Goal: Find specific page/section: Find specific page/section

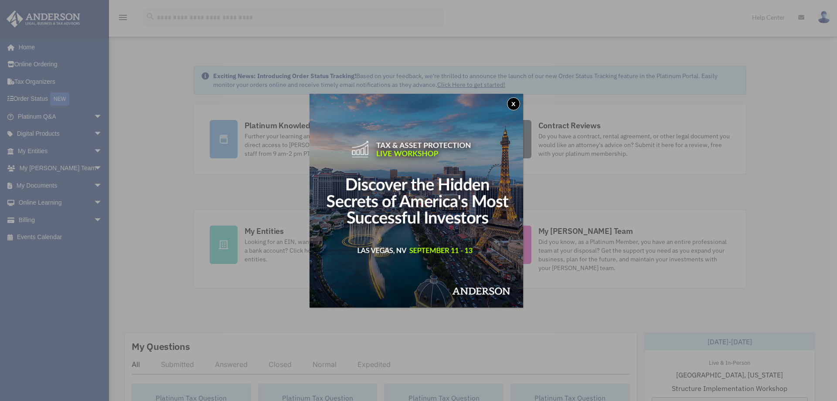
click at [517, 103] on button "x" at bounding box center [513, 103] width 13 height 13
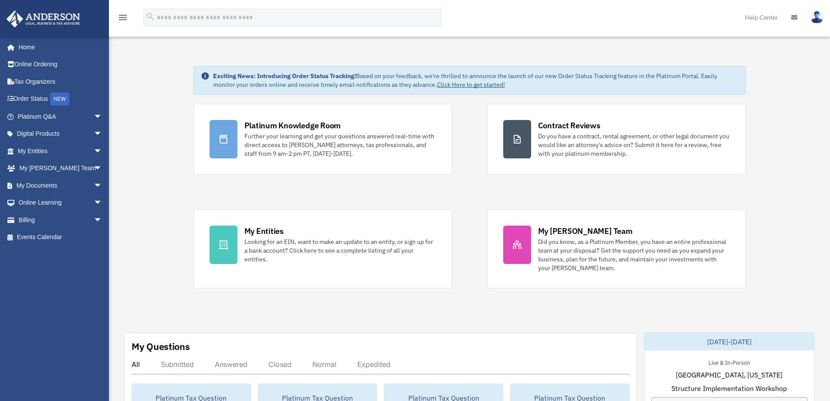
click at [47, 48] on link "Home" at bounding box center [58, 46] width 105 height 17
click at [94, 184] on span "arrow_drop_down" at bounding box center [102, 186] width 17 height 18
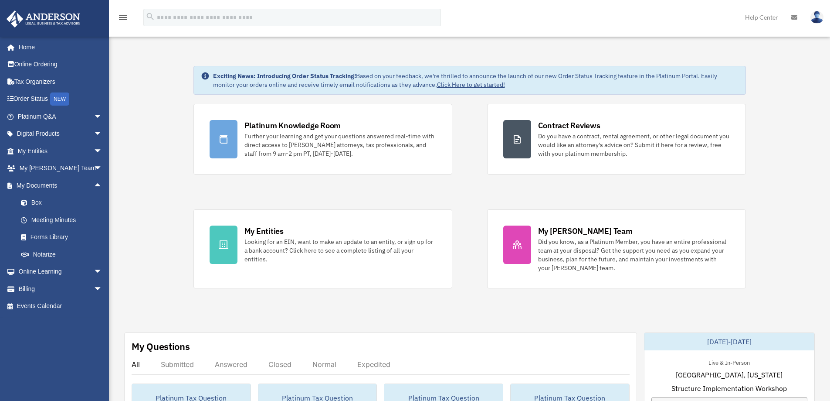
click at [55, 199] on link "Box" at bounding box center [63, 202] width 103 height 17
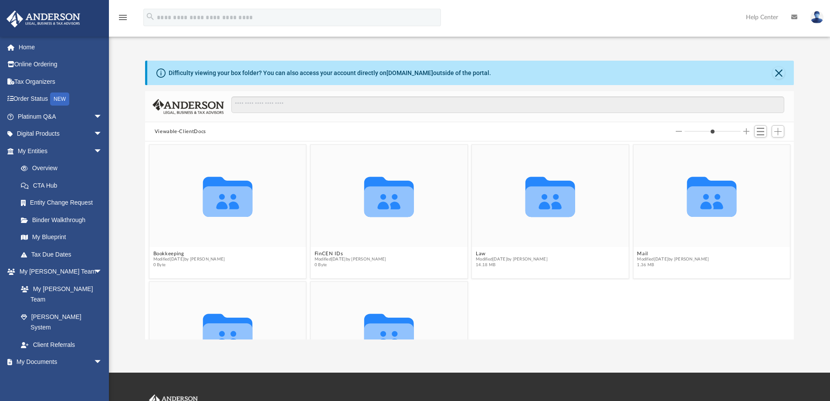
scroll to position [192, 643]
click at [719, 194] on icon "grid" at bounding box center [712, 201] width 50 height 31
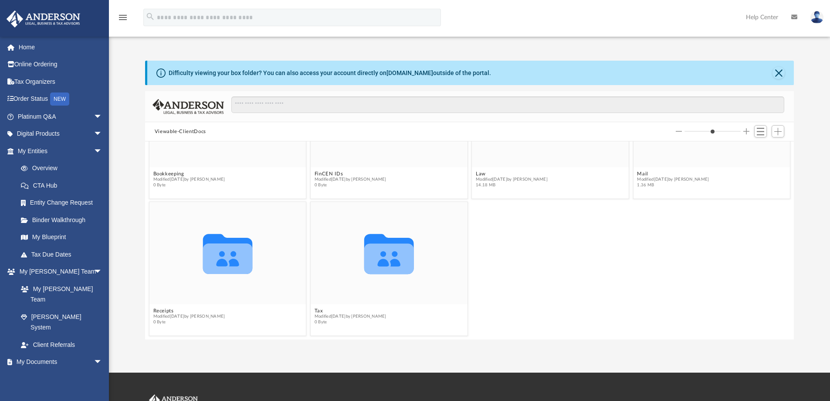
scroll to position [0, 0]
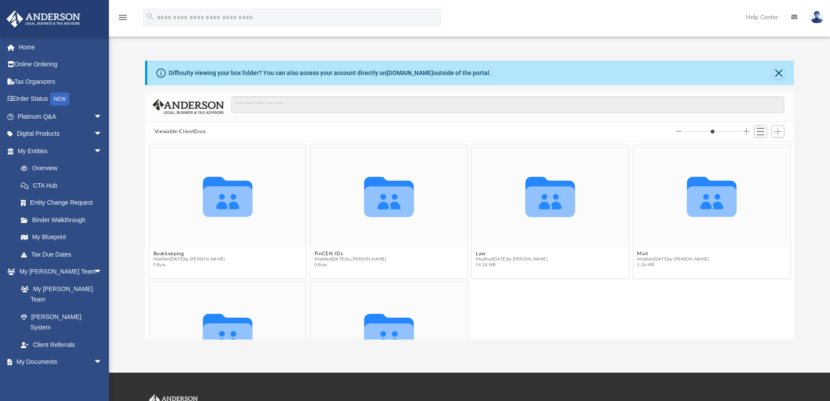
click at [704, 203] on icon "grid" at bounding box center [712, 197] width 50 height 40
click at [678, 253] on button "Mail" at bounding box center [673, 254] width 72 height 6
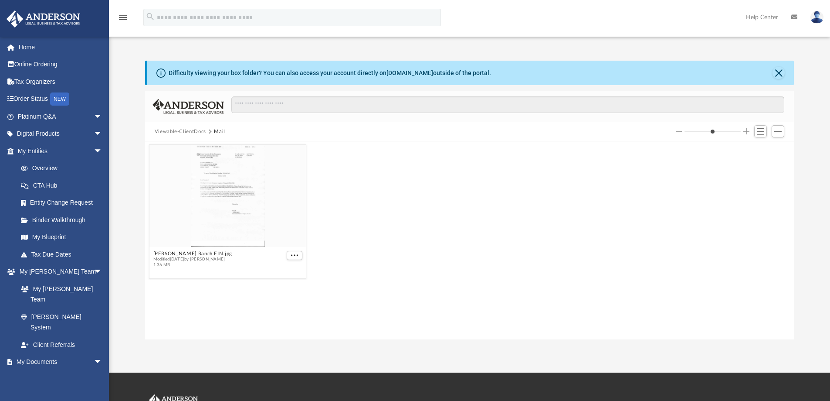
click at [253, 221] on div "grid" at bounding box center [228, 196] width 157 height 102
click at [292, 252] on button "More options" at bounding box center [295, 255] width 16 height 9
click at [284, 273] on li "Preview" at bounding box center [284, 270] width 25 height 9
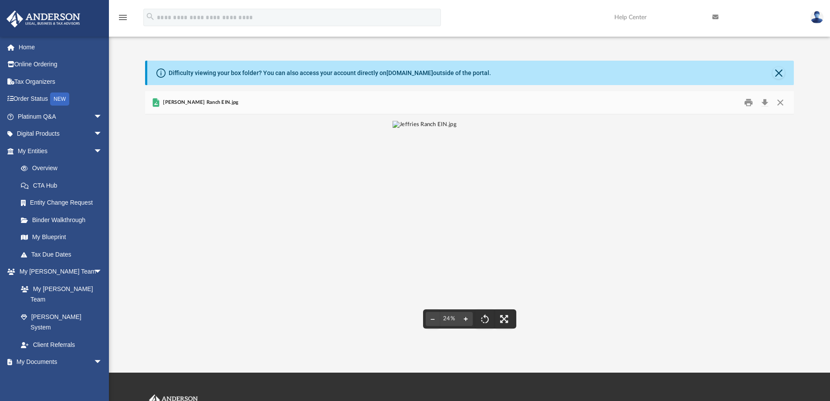
click at [469, 320] on button "File preview" at bounding box center [466, 318] width 14 height 19
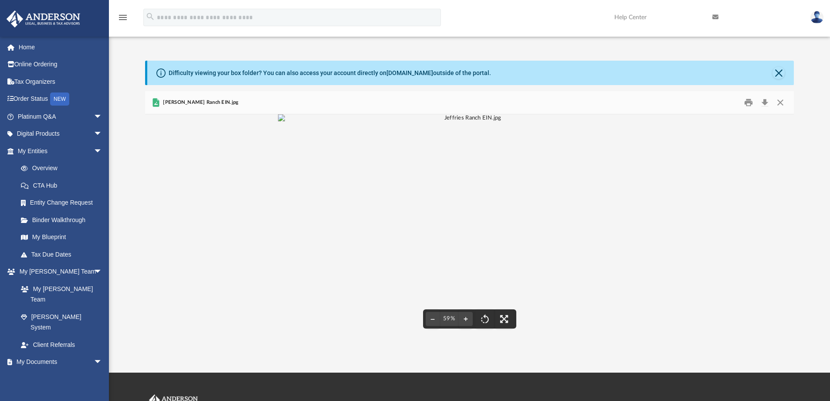
scroll to position [303, 0]
drag, startPoint x: 441, startPoint y: 185, endPoint x: 465, endPoint y: 0, distance: 186.9
click at [465, 0] on div "menu search Site Menu add [EMAIL_ADDRESS][DOMAIN_NAME] My Profile Reset Passwor…" at bounding box center [415, 186] width 830 height 372
click at [782, 100] on button "Close" at bounding box center [781, 103] width 16 height 14
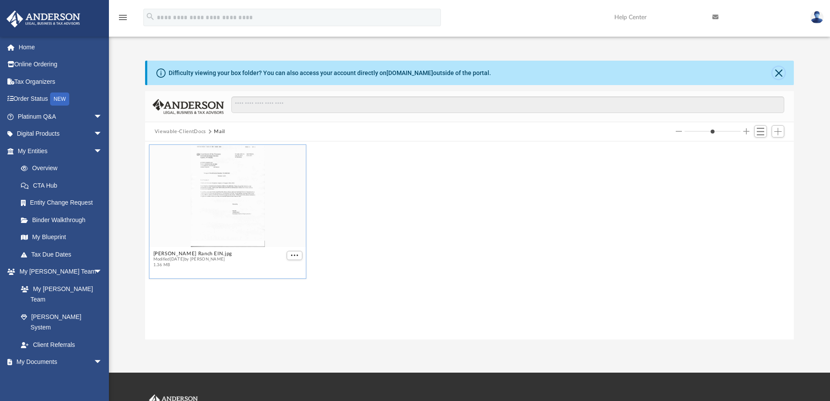
click at [781, 69] on button "Close" at bounding box center [779, 73] width 12 height 12
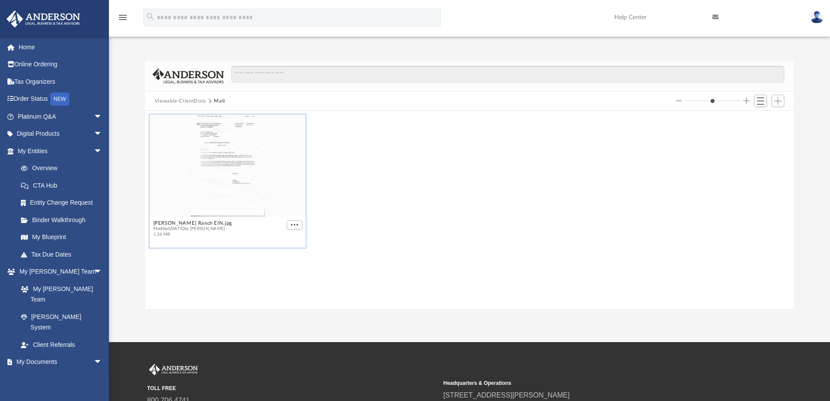
click at [194, 100] on button "Viewable-ClientDocs" at bounding box center [180, 101] width 51 height 8
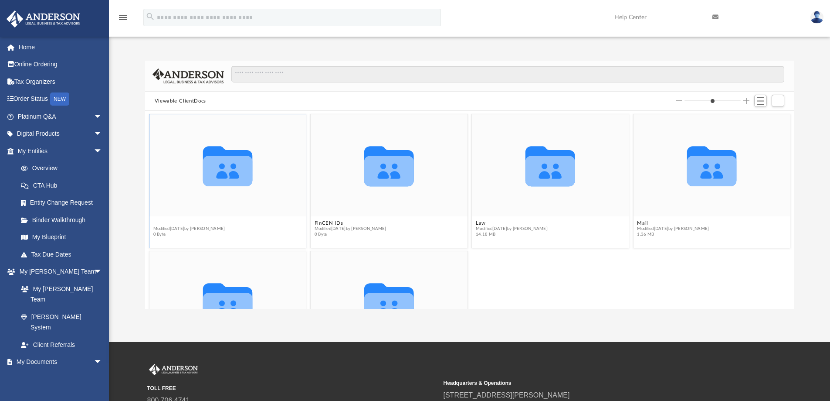
click at [165, 221] on button "Bookkeeping" at bounding box center [189, 223] width 72 height 6
click at [165, 222] on button "Bookkeeping" at bounding box center [189, 223] width 72 height 6
click at [166, 223] on button "Bookkeeping" at bounding box center [189, 223] width 72 height 6
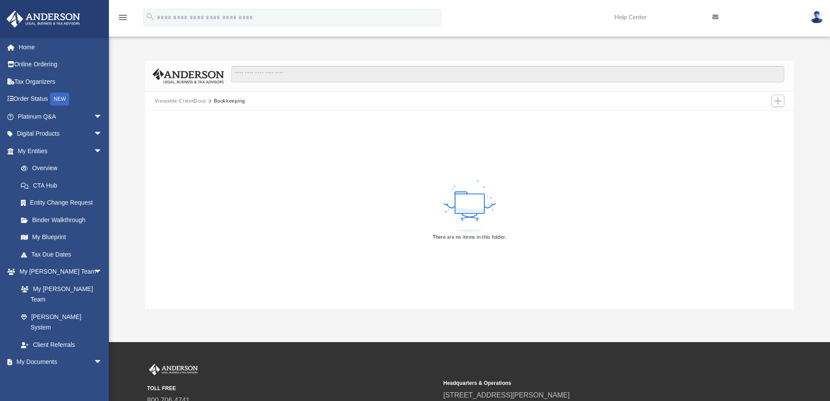
click at [179, 102] on button "Viewable-ClientDocs" at bounding box center [180, 101] width 51 height 8
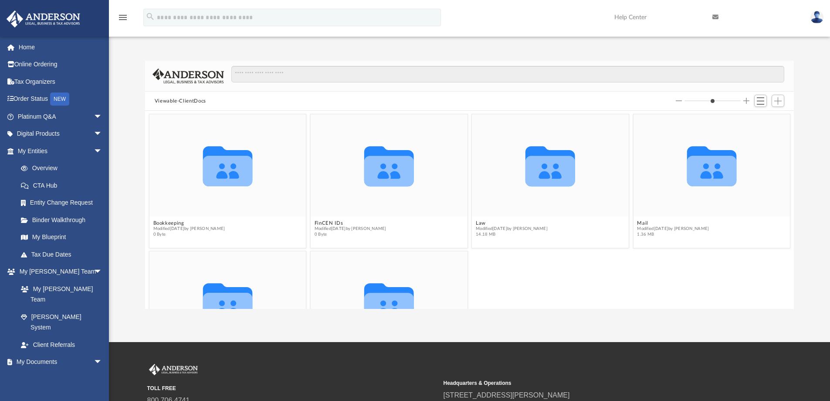
scroll to position [192, 643]
click at [327, 221] on button "FinCEN IDs" at bounding box center [351, 223] width 72 height 6
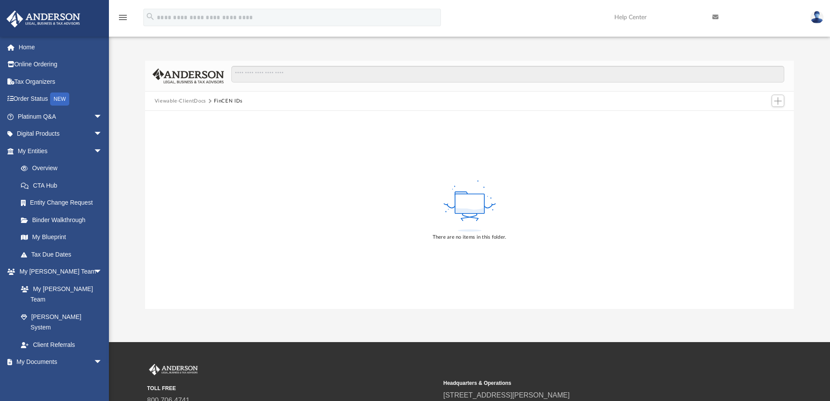
click at [177, 102] on button "Viewable-ClientDocs" at bounding box center [180, 101] width 51 height 8
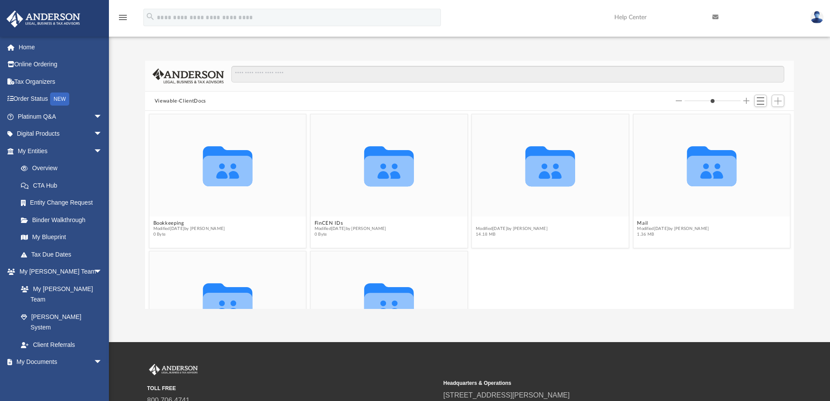
click at [476, 221] on button "Law" at bounding box center [512, 223] width 72 height 6
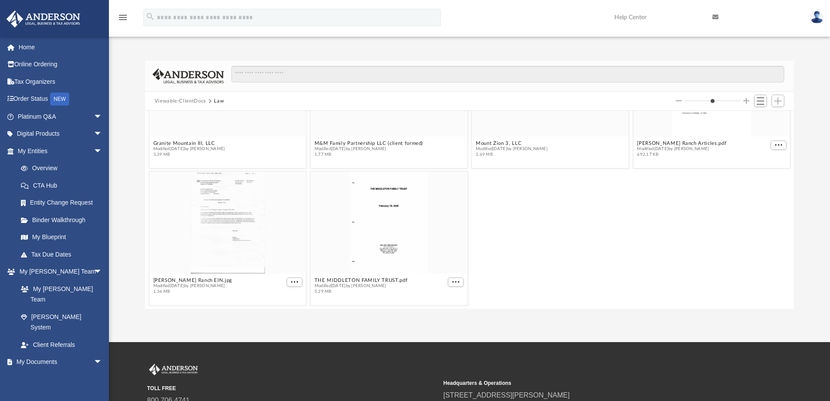
scroll to position [0, 0]
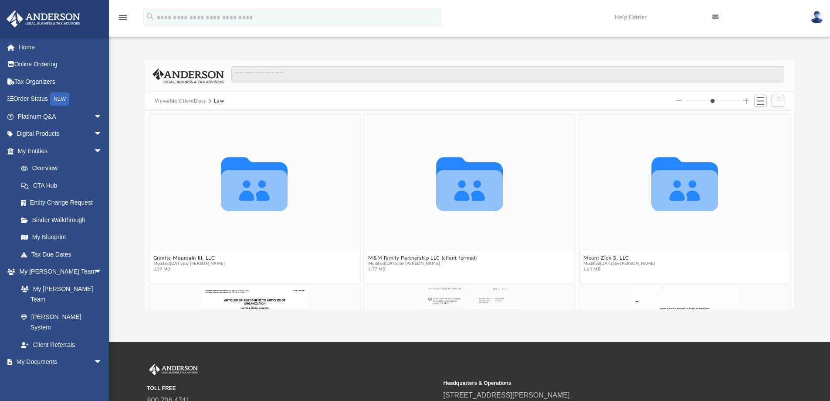
drag, startPoint x: 702, startPoint y: 99, endPoint x: 719, endPoint y: 99, distance: 17.0
click at [719, 99] on input "Column size" at bounding box center [713, 101] width 56 height 6
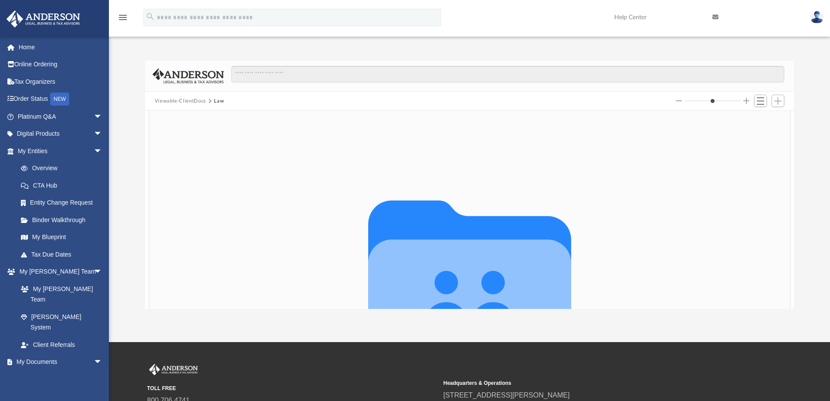
scroll to position [251, 0]
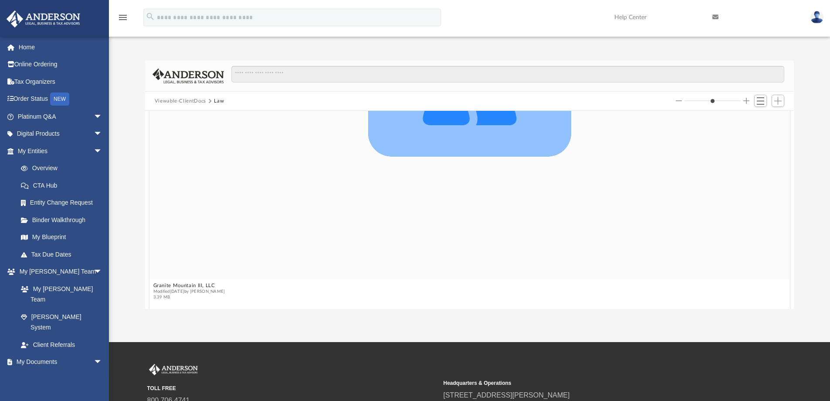
drag, startPoint x: 712, startPoint y: 98, endPoint x: 734, endPoint y: 100, distance: 22.0
type input "*"
click at [734, 100] on input "Column size" at bounding box center [713, 101] width 56 height 6
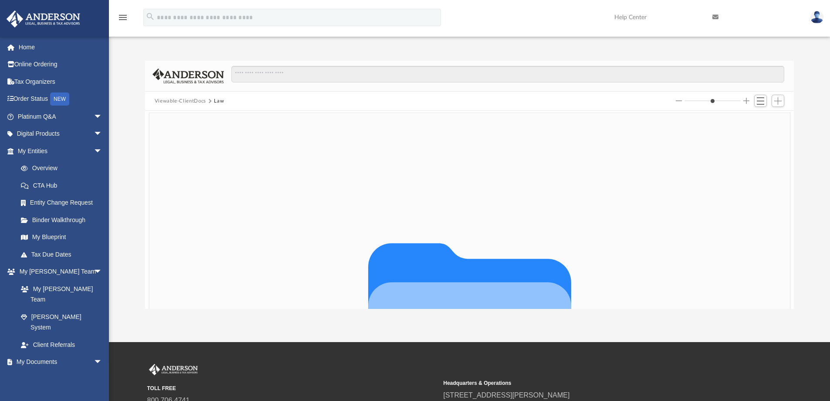
scroll to position [145, 0]
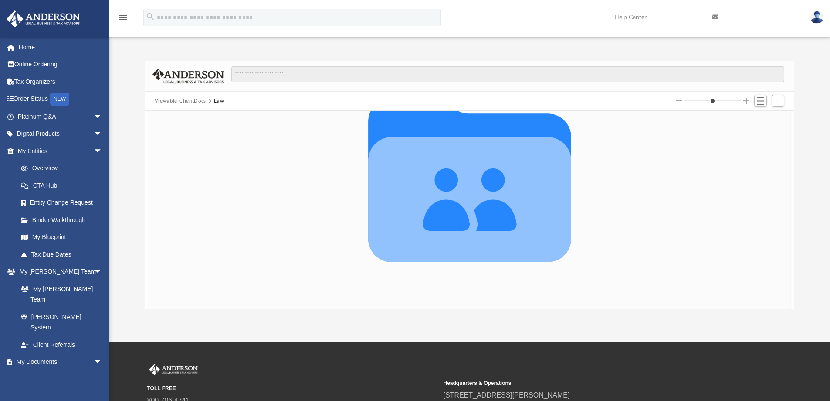
click at [527, 162] on icon "grid" at bounding box center [469, 199] width 203 height 125
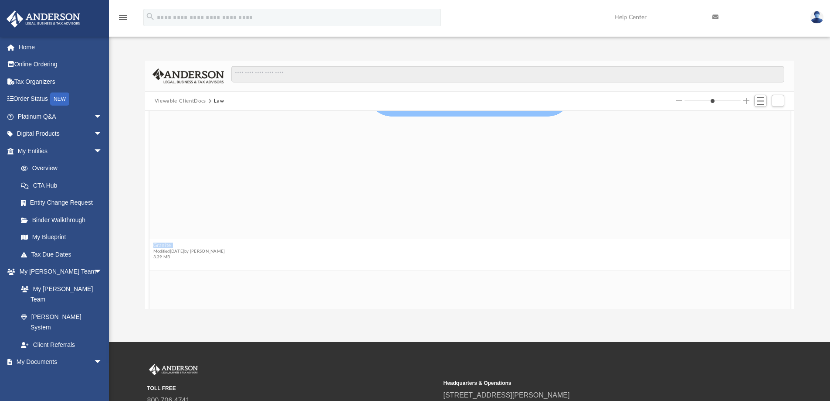
click at [198, 242] on button "Granite Mountain III, LLC" at bounding box center [189, 245] width 72 height 6
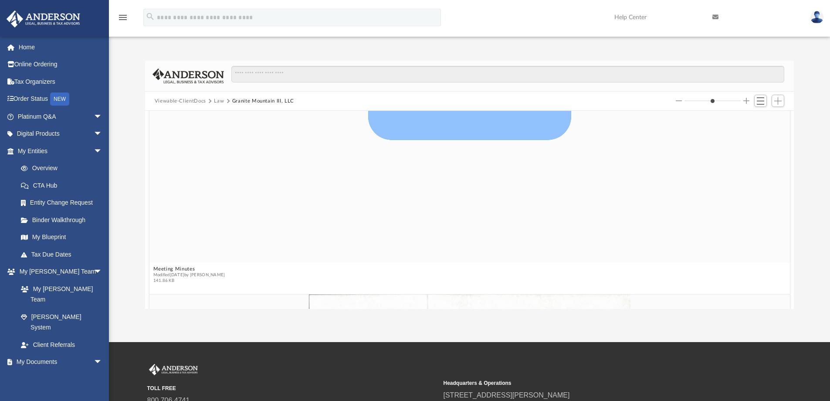
scroll to position [571, 0]
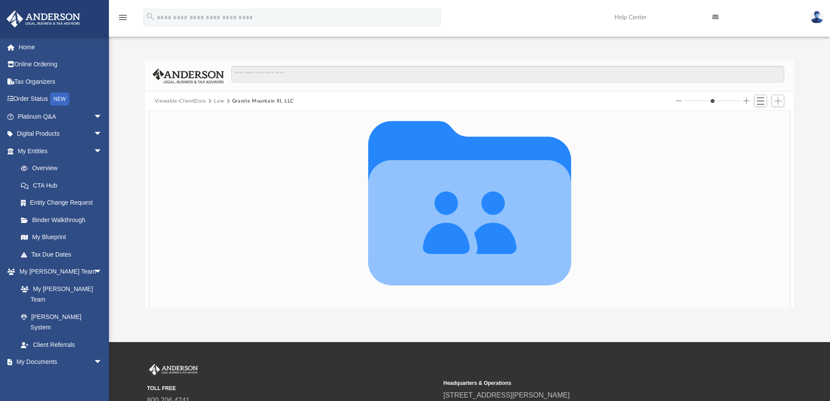
click at [465, 228] on icon "grid" at bounding box center [469, 222] width 203 height 125
click at [483, 235] on icon "grid" at bounding box center [469, 203] width 203 height 164
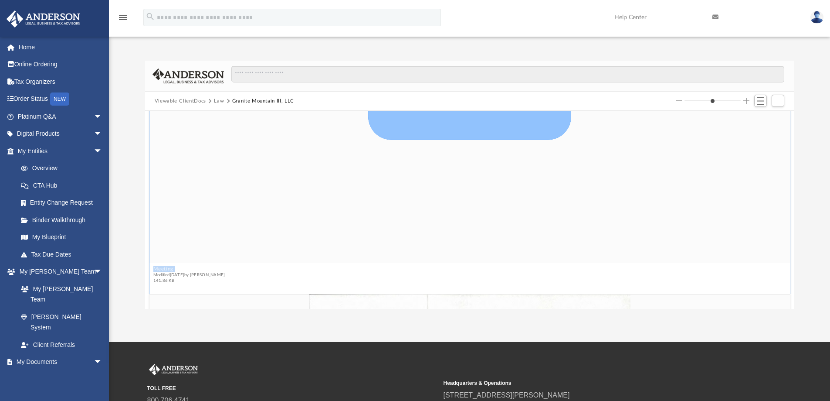
click at [176, 264] on figure "Collaborated Folder Meeting Minutes Modified [DATE] by [PERSON_NAME] 141.86 KB" at bounding box center [470, 66] width 641 height 441
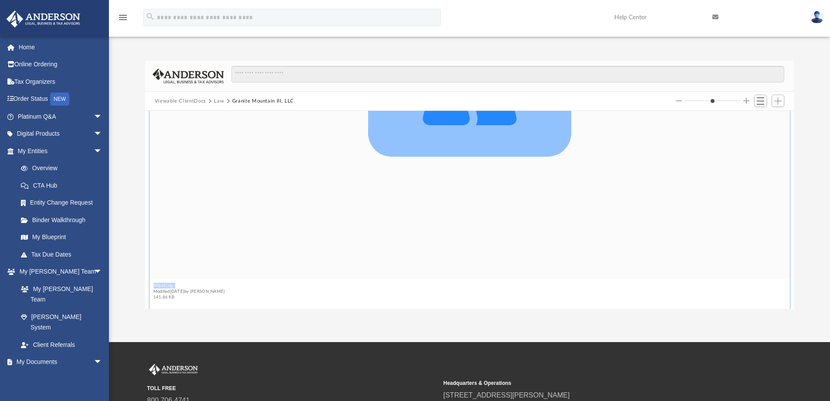
click at [172, 283] on button "Meeting Minutes" at bounding box center [189, 285] width 72 height 6
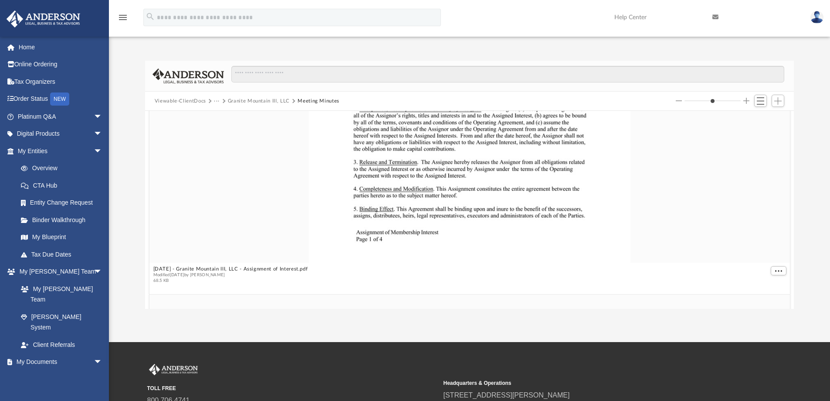
scroll to position [0, 0]
